Goal: Transaction & Acquisition: Download file/media

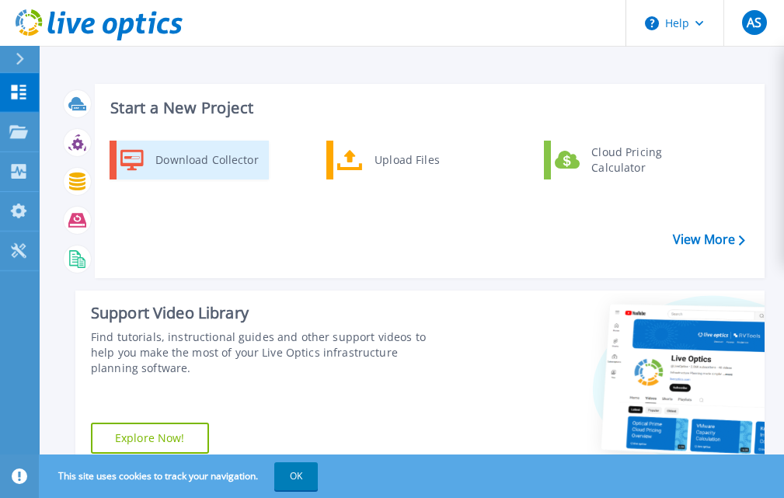
click at [169, 155] on div "Download Collector" at bounding box center [206, 160] width 117 height 31
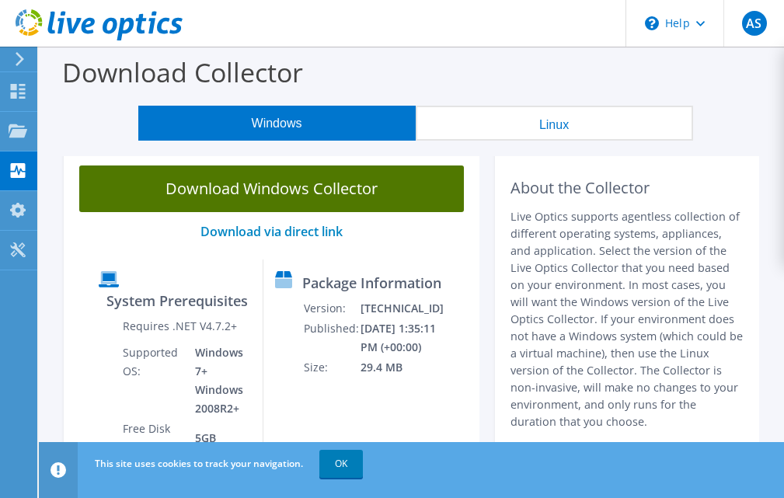
click at [266, 191] on link "Download Windows Collector" at bounding box center [271, 189] width 385 height 47
